Goal: Check status

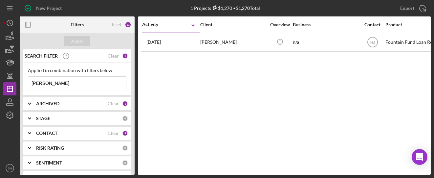
click at [0, 76] on div "New Project 1 Projects $1,270 • $1,270 Total [PERSON_NAME] Export Icon/Export F…" at bounding box center [217, 89] width 434 height 178
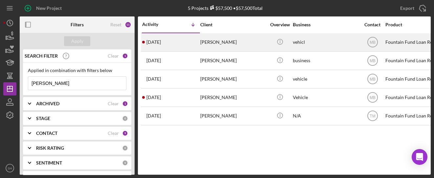
type input "[PERSON_NAME]"
click at [160, 43] on time "[DATE]" at bounding box center [153, 41] width 14 height 5
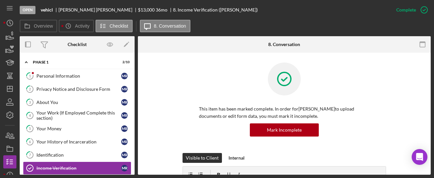
scroll to position [30, 0]
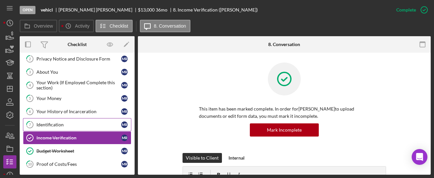
click at [47, 125] on link "7 Identification M R" at bounding box center [77, 124] width 108 height 13
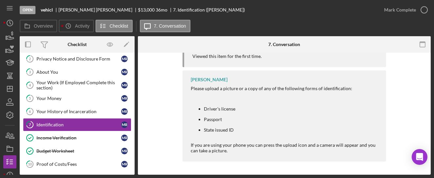
scroll to position [126, 0]
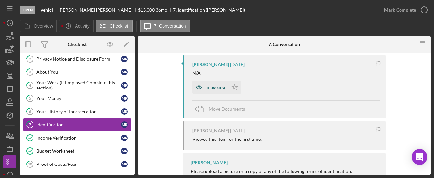
click at [216, 86] on div "image.jpg" at bounding box center [214, 86] width 19 height 5
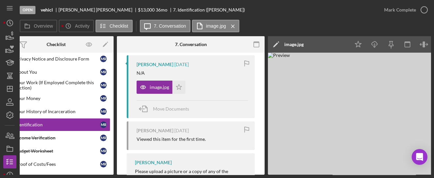
scroll to position [0, 18]
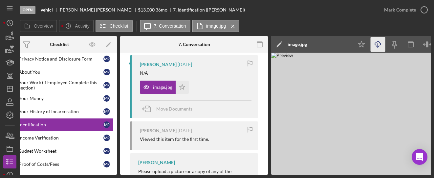
click at [382, 44] on icon "Icon/Download" at bounding box center [377, 44] width 15 height 15
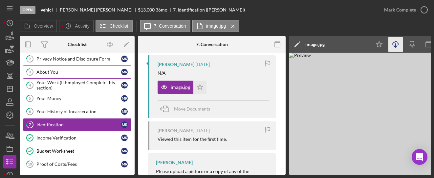
click at [43, 69] on div "About You" at bounding box center [78, 71] width 85 height 5
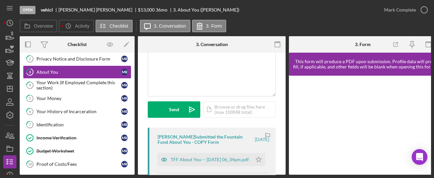
scroll to position [131, 0]
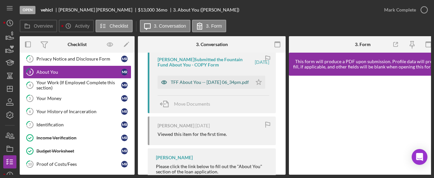
click at [185, 83] on div "TFF About You -- [DATE] 06_34pm.pdf" at bounding box center [210, 81] width 78 height 5
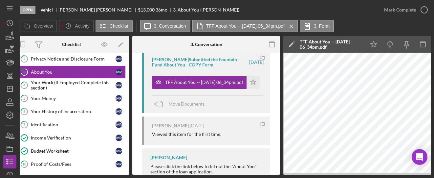
scroll to position [0, 0]
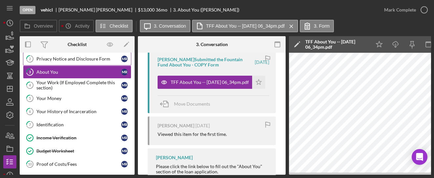
click at [55, 60] on div "Privacy Notice and Disclosure Form" at bounding box center [78, 58] width 85 height 5
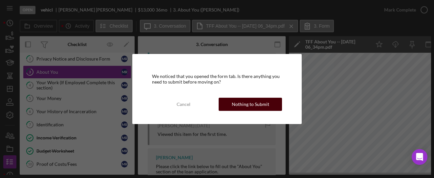
click at [230, 102] on button "Nothing to Submit" at bounding box center [250, 103] width 63 height 13
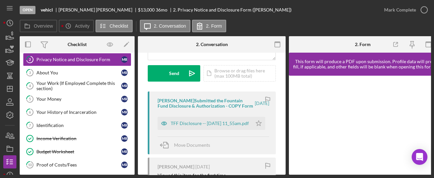
scroll to position [88, 0]
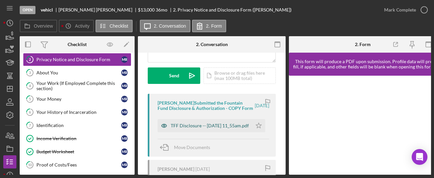
click at [208, 126] on div "TFF Disclosure -- [DATE] 11_55am.pdf" at bounding box center [210, 125] width 78 height 5
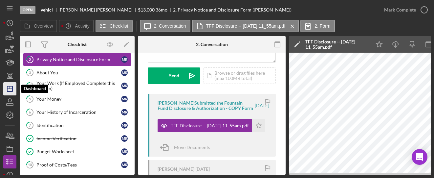
click at [7, 88] on icon "Icon/Dashboard" at bounding box center [10, 88] width 16 height 16
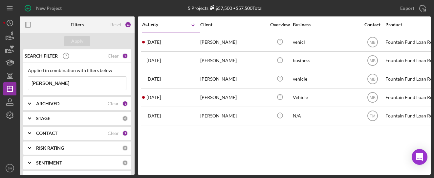
drag, startPoint x: 48, startPoint y: 84, endPoint x: 1, endPoint y: 75, distance: 47.4
click at [1, 75] on div "New Project 5 Projects $57,500 • $57,500 Total [PERSON_NAME] Export Icon/Export…" at bounding box center [217, 89] width 434 height 178
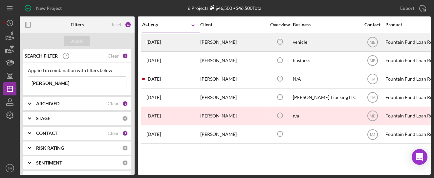
type input "[PERSON_NAME]"
click at [172, 45] on div "[DATE] [PERSON_NAME]" at bounding box center [170, 41] width 57 height 17
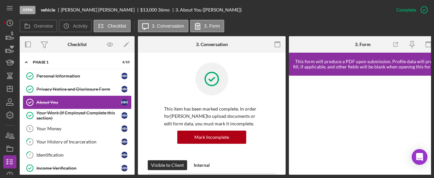
click at [53, 101] on div "About You" at bounding box center [78, 101] width 85 height 5
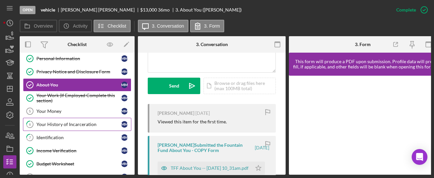
scroll to position [32, 0]
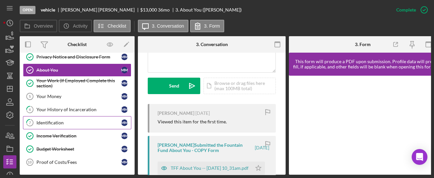
click at [65, 124] on link "7 Identification m m" at bounding box center [77, 122] width 108 height 13
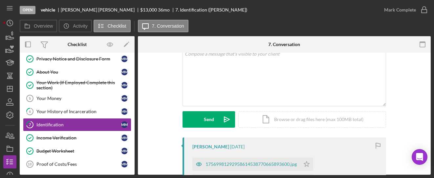
scroll to position [88, 0]
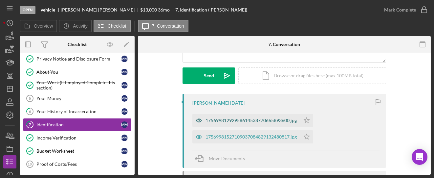
click at [211, 123] on div "17569981292958614538770665893600.jpg" at bounding box center [246, 120] width 108 height 13
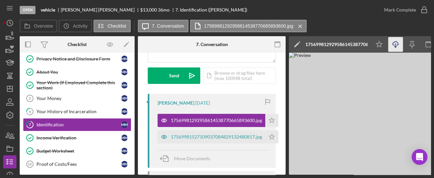
click at [395, 42] on icon "Icon/Download" at bounding box center [395, 44] width 15 height 15
click at [52, 71] on div "About You" at bounding box center [78, 71] width 85 height 5
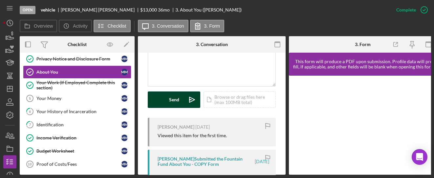
scroll to position [219, 0]
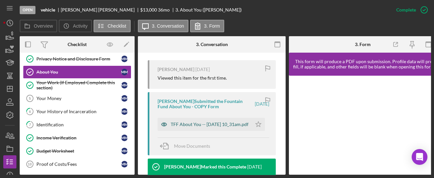
click at [179, 125] on div "TFF About You -- [DATE] 10_31am.pdf" at bounding box center [210, 123] width 78 height 5
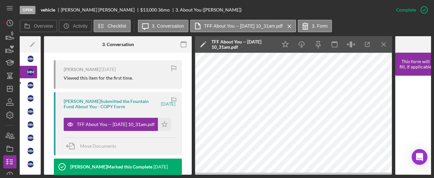
scroll to position [0, 96]
